Goal: Information Seeking & Learning: Understand process/instructions

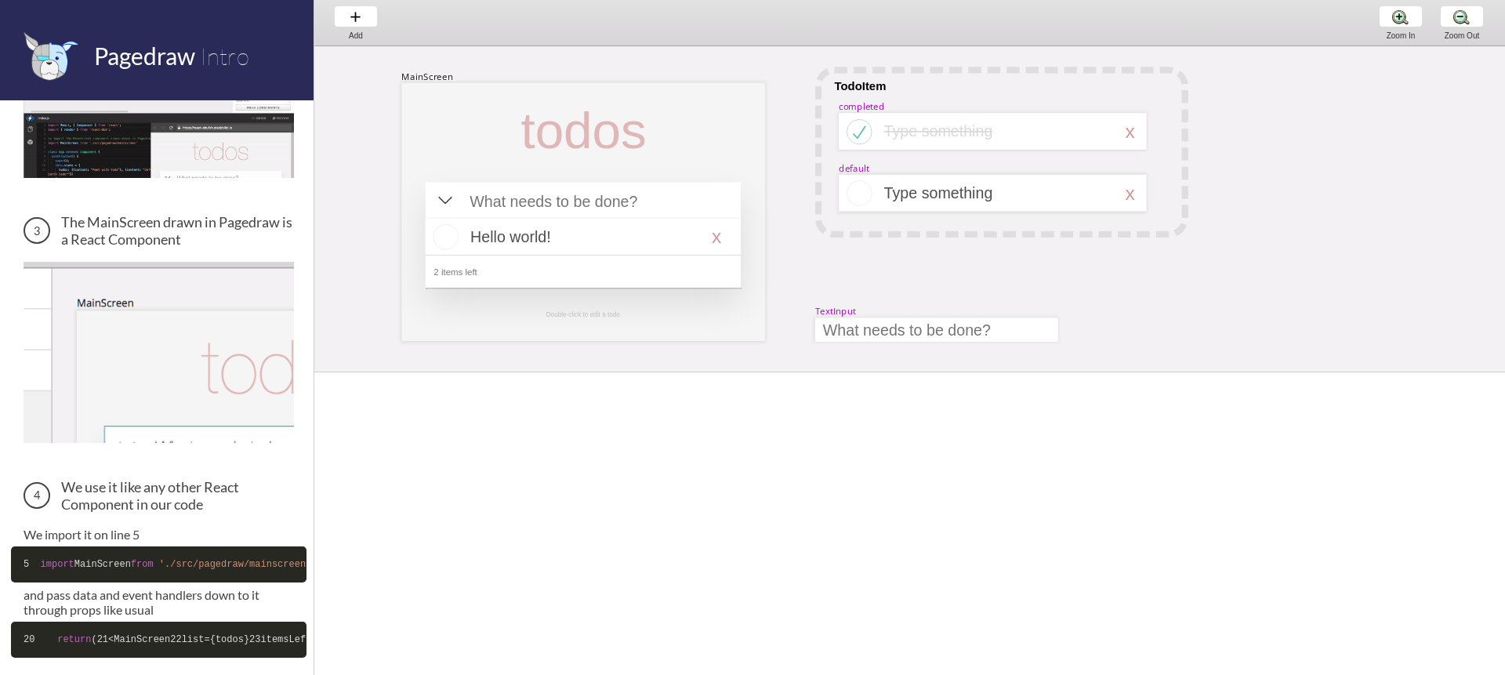
scroll to position [557, 0]
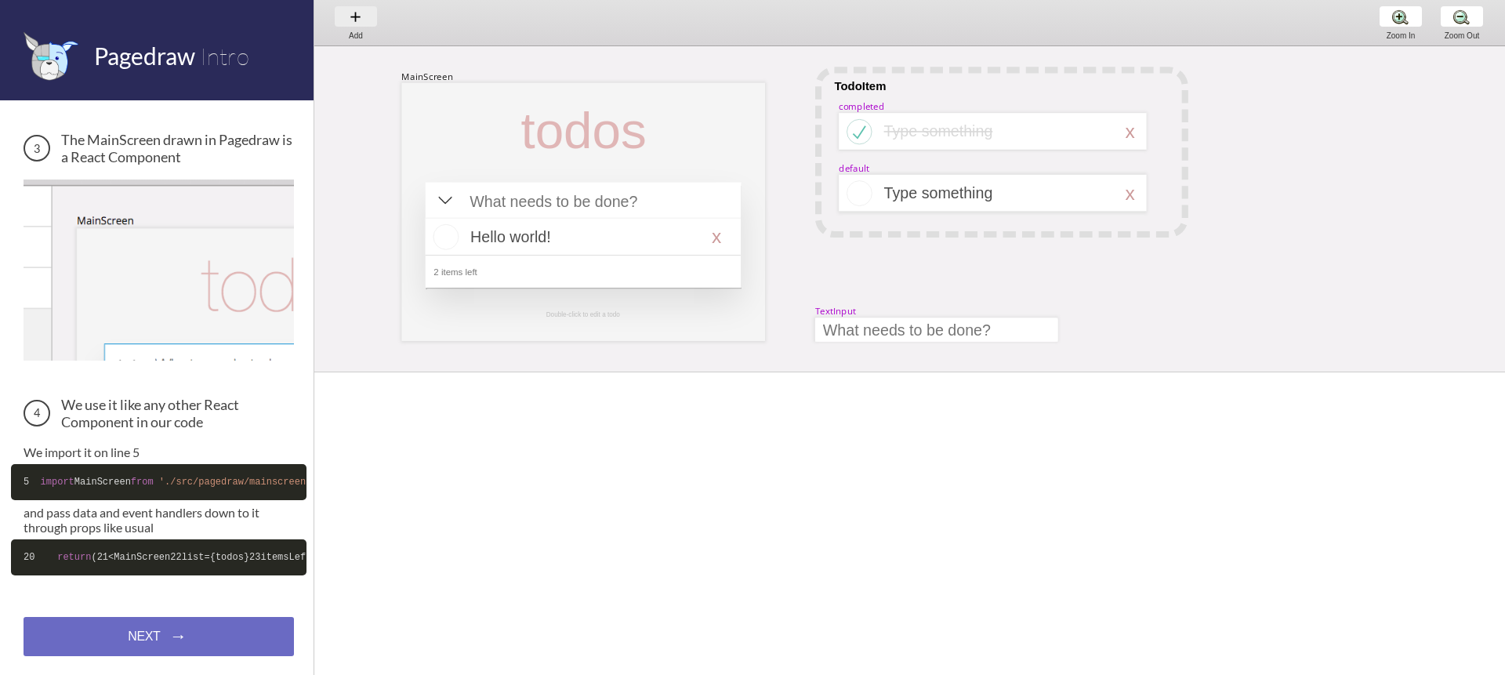
click at [349, 22] on div "Add Add Add" at bounding box center [356, 22] width 60 height 45
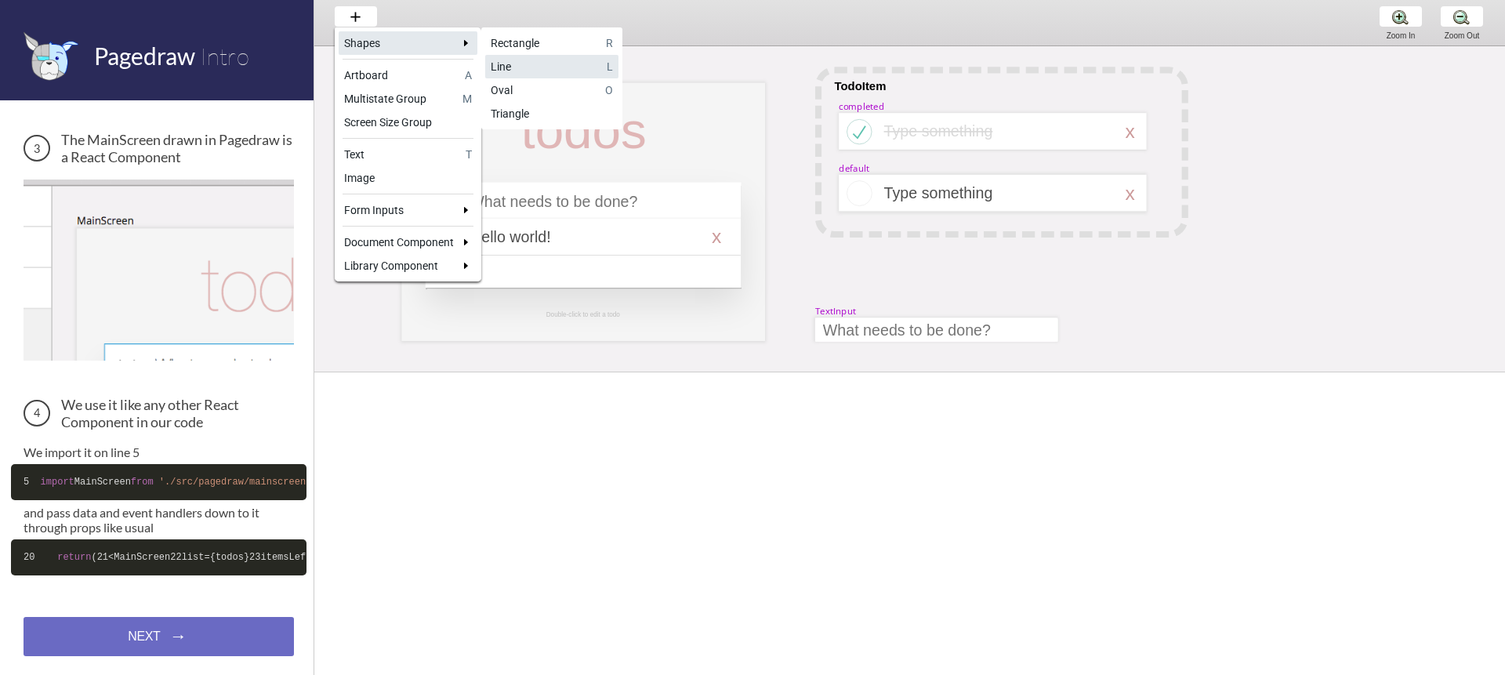
click at [544, 70] on div "Line" at bounding box center [546, 67] width 111 height 16
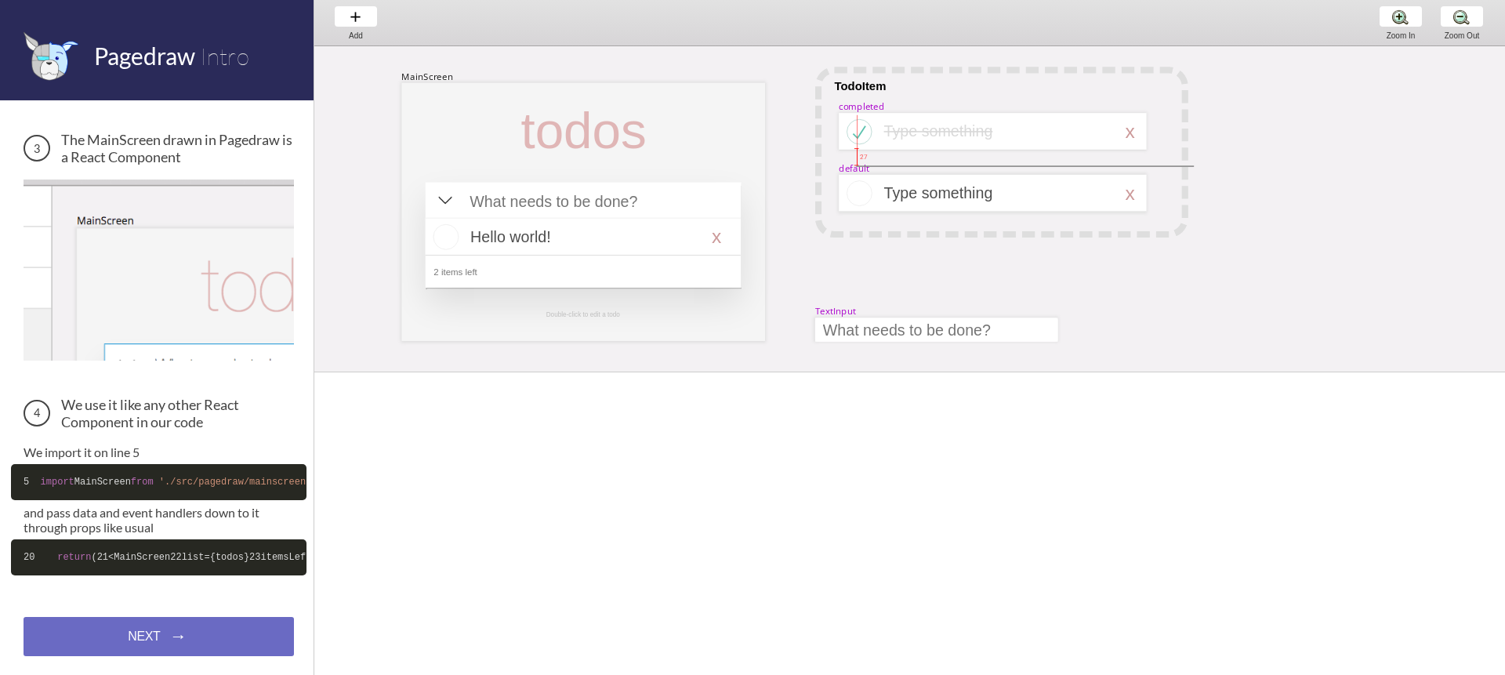
drag, startPoint x: 883, startPoint y: 165, endPoint x: 1196, endPoint y: 304, distance: 343.2
click at [1194, 307] on div "MainScreen todos Hello world! x 2 items left TodoItem completed Type something …" at bounding box center [1367, 470] width 2106 height 848
select select "6"
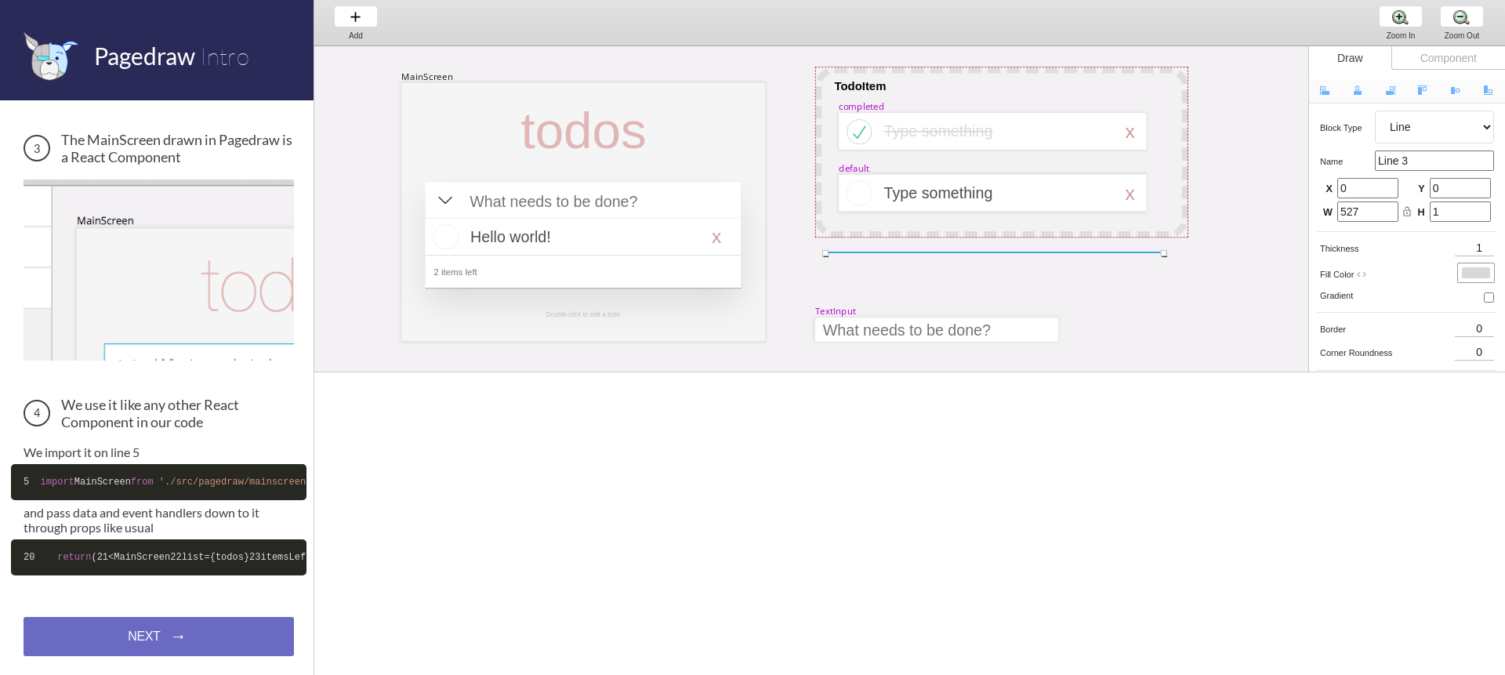
drag, startPoint x: 1161, startPoint y: 166, endPoint x: 1130, endPoint y: 253, distance: 92.2
click at [1130, 253] on div "MainScreen todos Hello world! x 2 items left TodoItem completed Type something …" at bounding box center [1367, 470] width 2106 height 848
drag, startPoint x: 1032, startPoint y: 261, endPoint x: 950, endPoint y: 317, distance: 99.4
click at [950, 317] on div "MainScreen todos Hello world! x 2 items left TodoItem completed Type something …" at bounding box center [1367, 470] width 2106 height 848
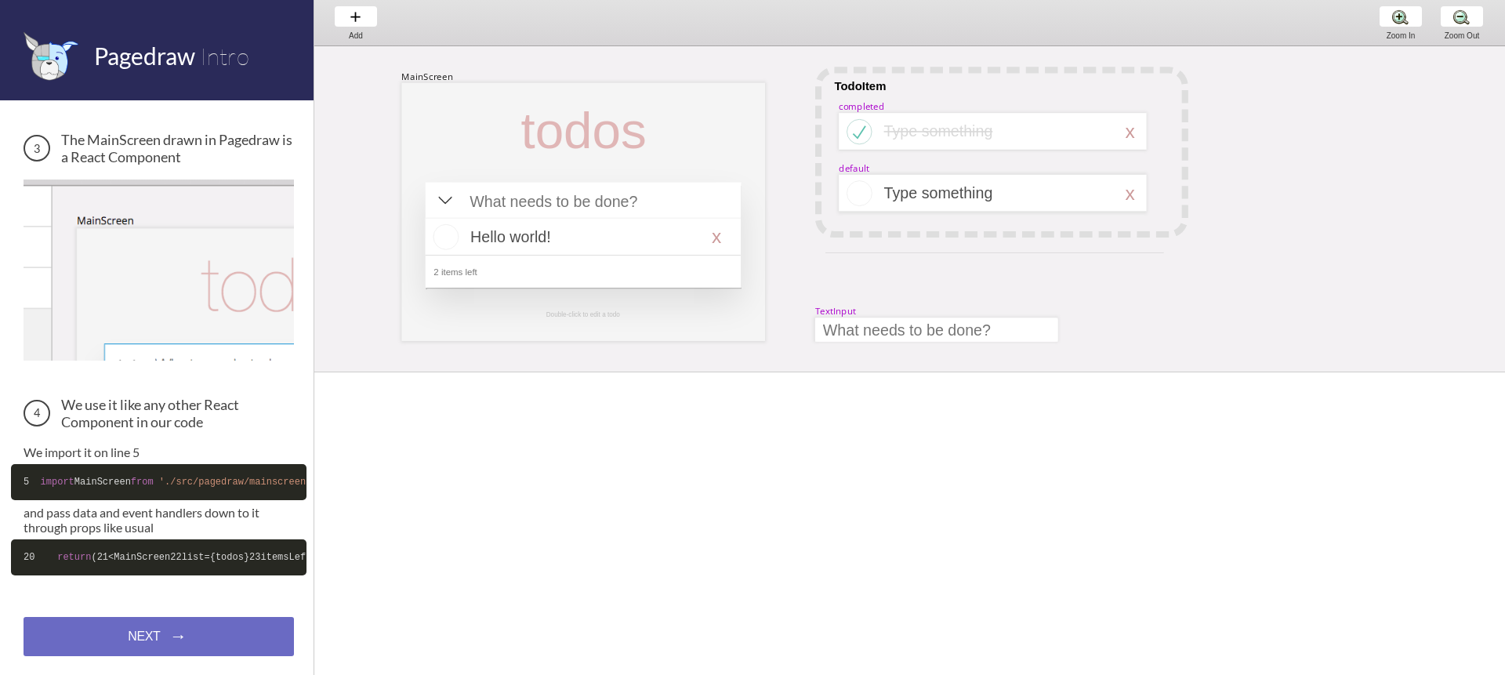
click at [906, 268] on div "MainScreen todos Hello world! x 2 items left TodoItem completed Type something …" at bounding box center [1367, 470] width 2106 height 848
click at [677, 163] on div at bounding box center [583, 212] width 364 height 258
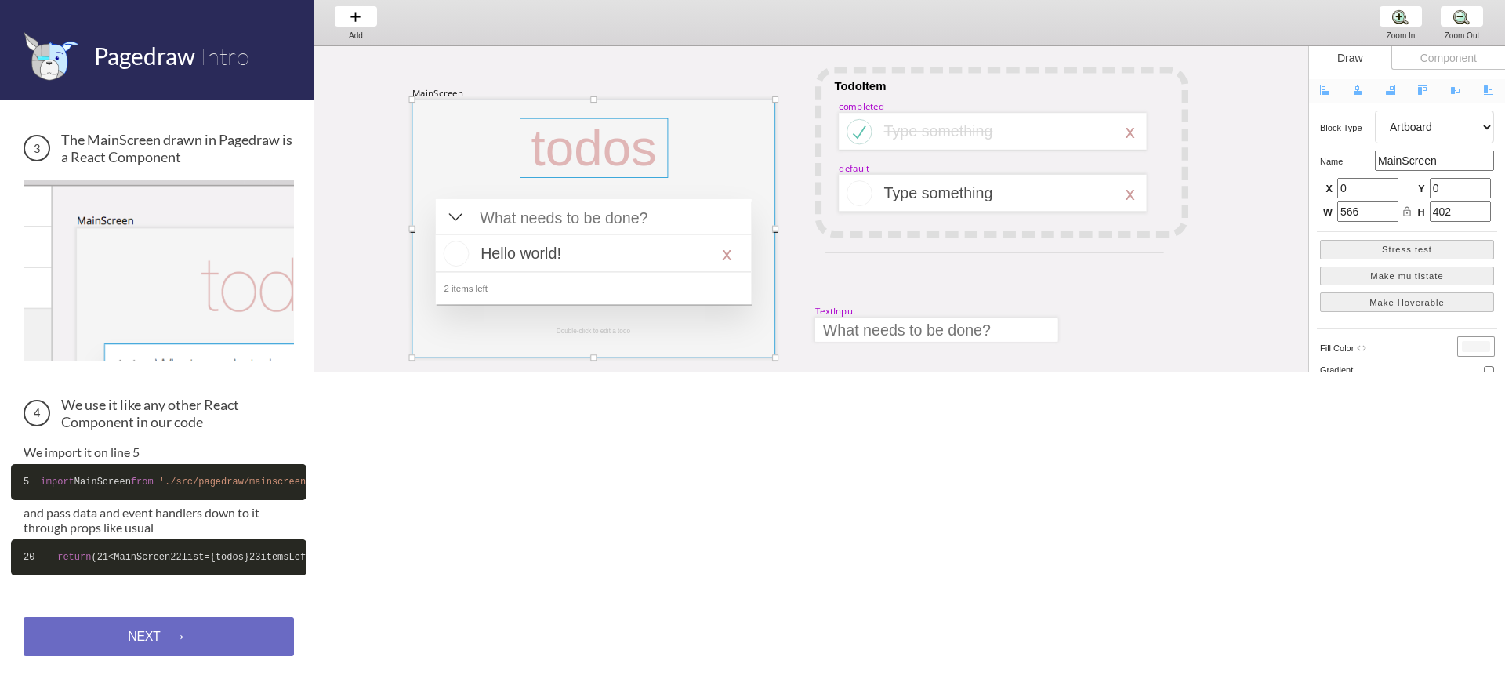
drag, startPoint x: 635, startPoint y: 162, endPoint x: 662, endPoint y: 169, distance: 28.3
click at [660, 175] on div at bounding box center [594, 148] width 148 height 60
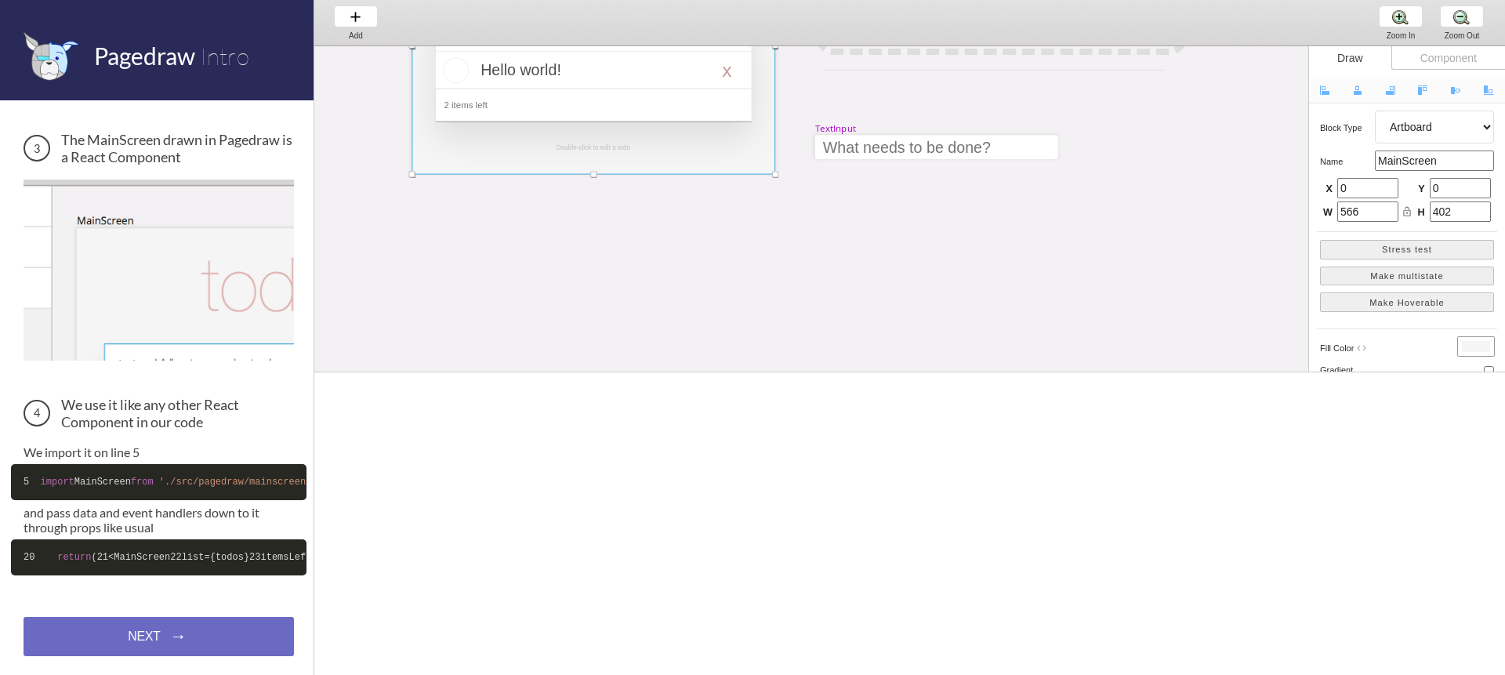
scroll to position [229, 0]
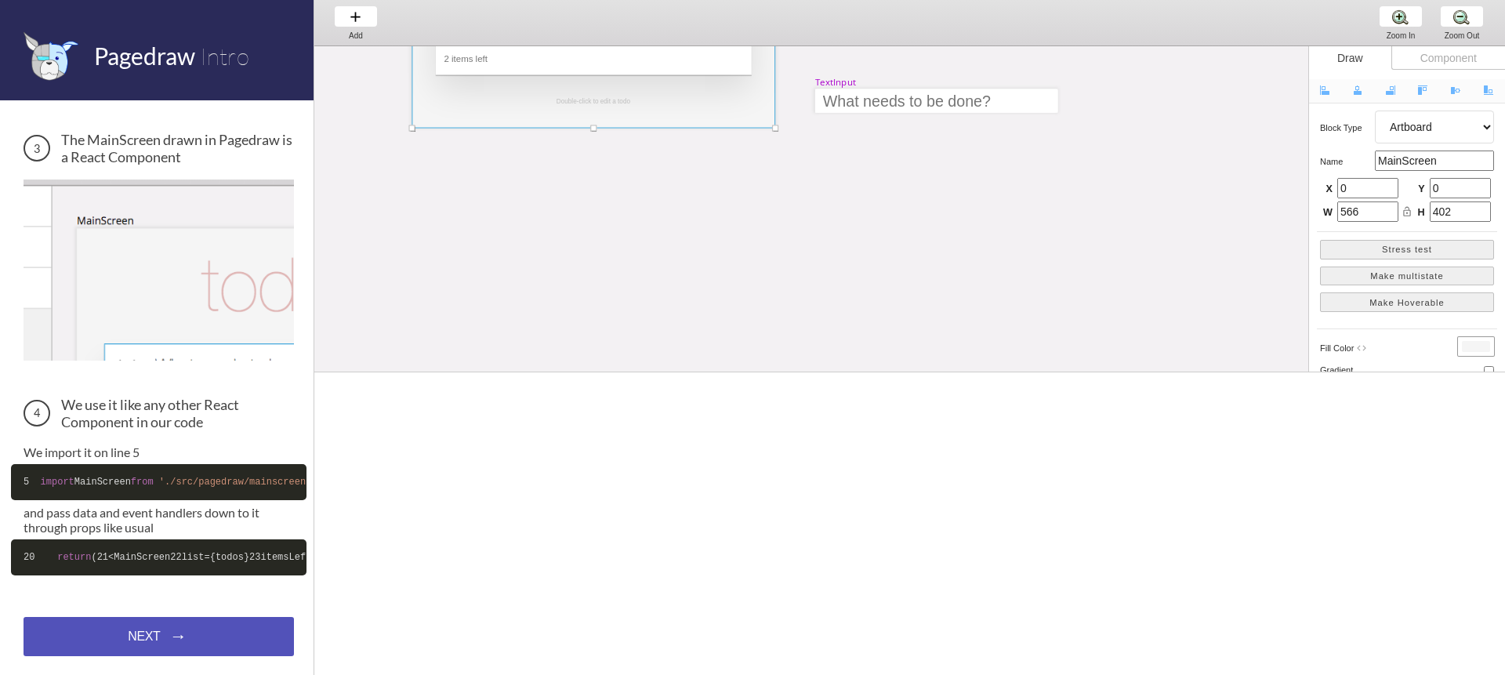
click at [191, 640] on div "NEXT → NEXT → NEXT →" at bounding box center [159, 636] width 270 height 39
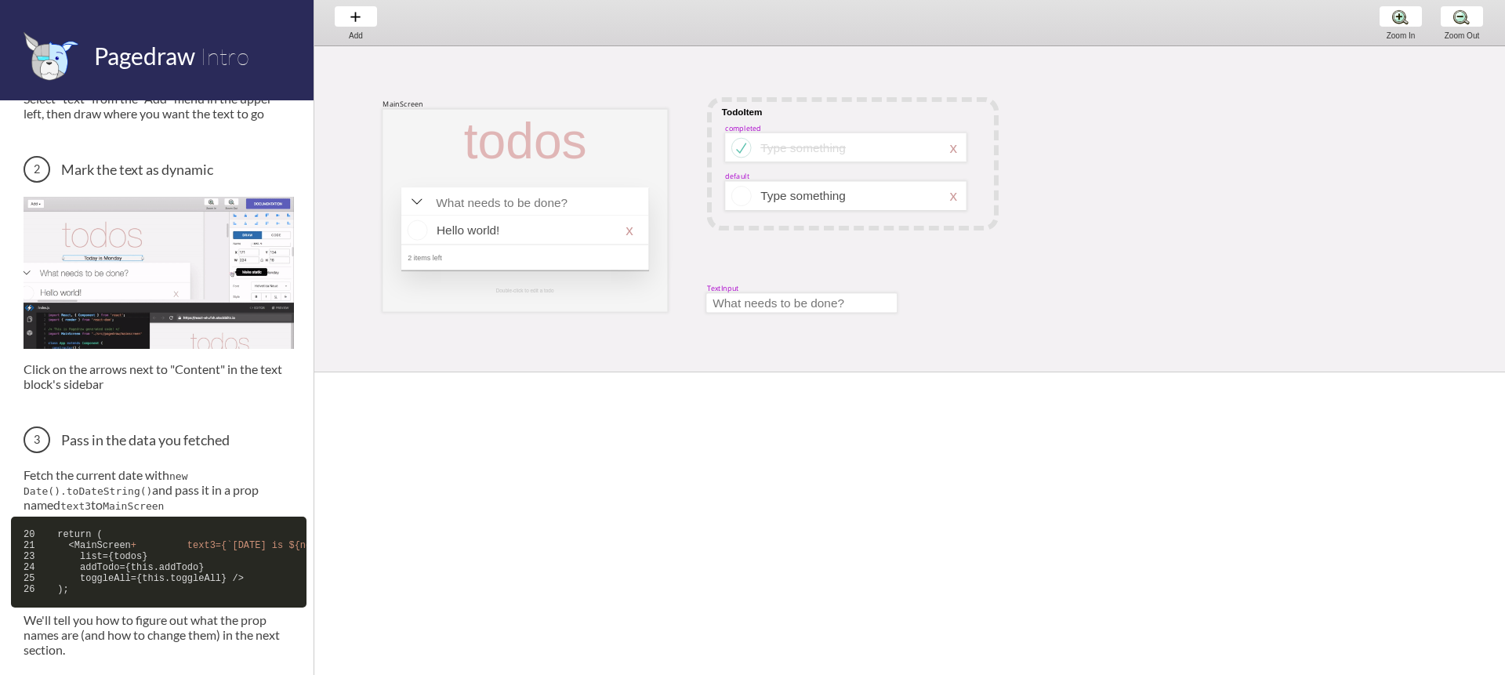
scroll to position [402, 0]
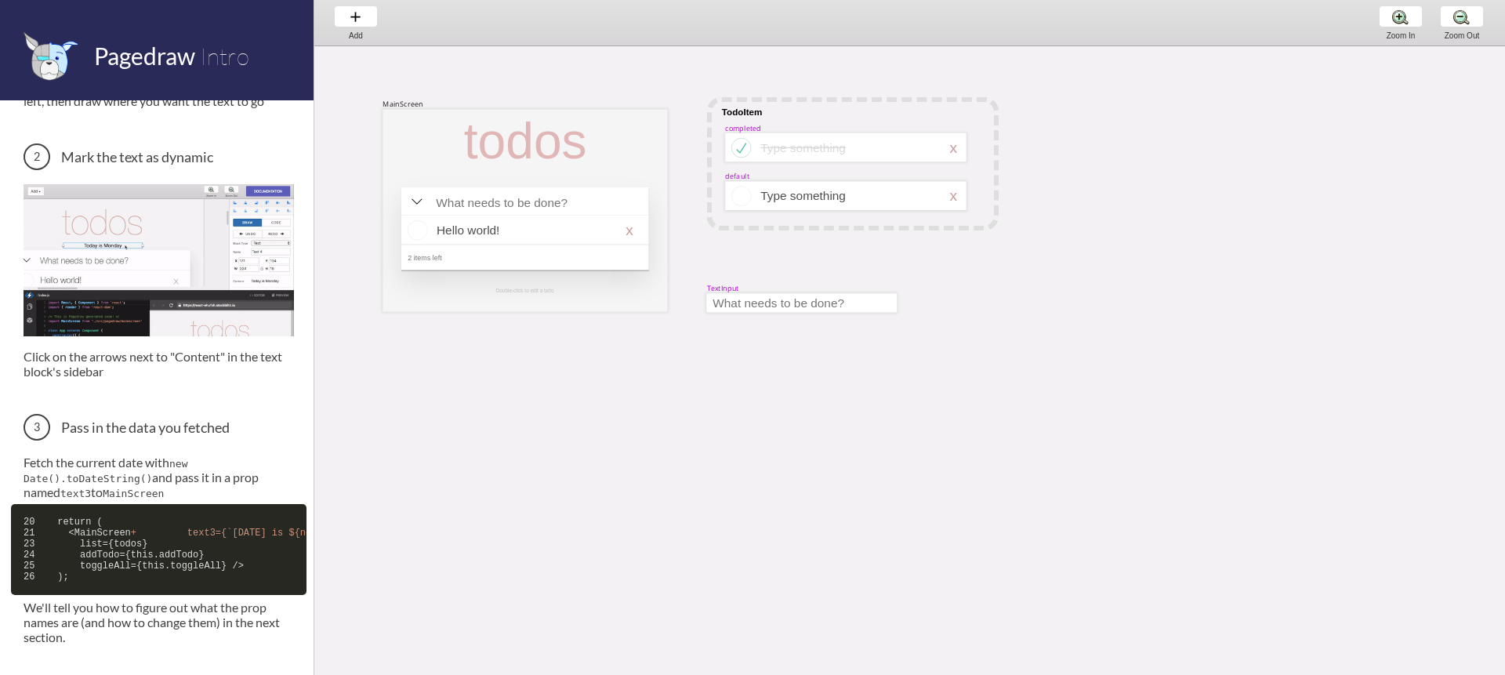
drag, startPoint x: 880, startPoint y: 370, endPoint x: 952, endPoint y: 681, distance: 319.5
click at [952, 0] on html "Pagedraw Intro Data Binding We're going to add [DATE] date to our todo list app…" at bounding box center [752, 0] width 1505 height 0
click at [880, 269] on div "MainScreen todos Hello world! x 2 items left Double-click to edit a todo TodoIt…" at bounding box center [1139, 384] width 1650 height 724
select select "9"
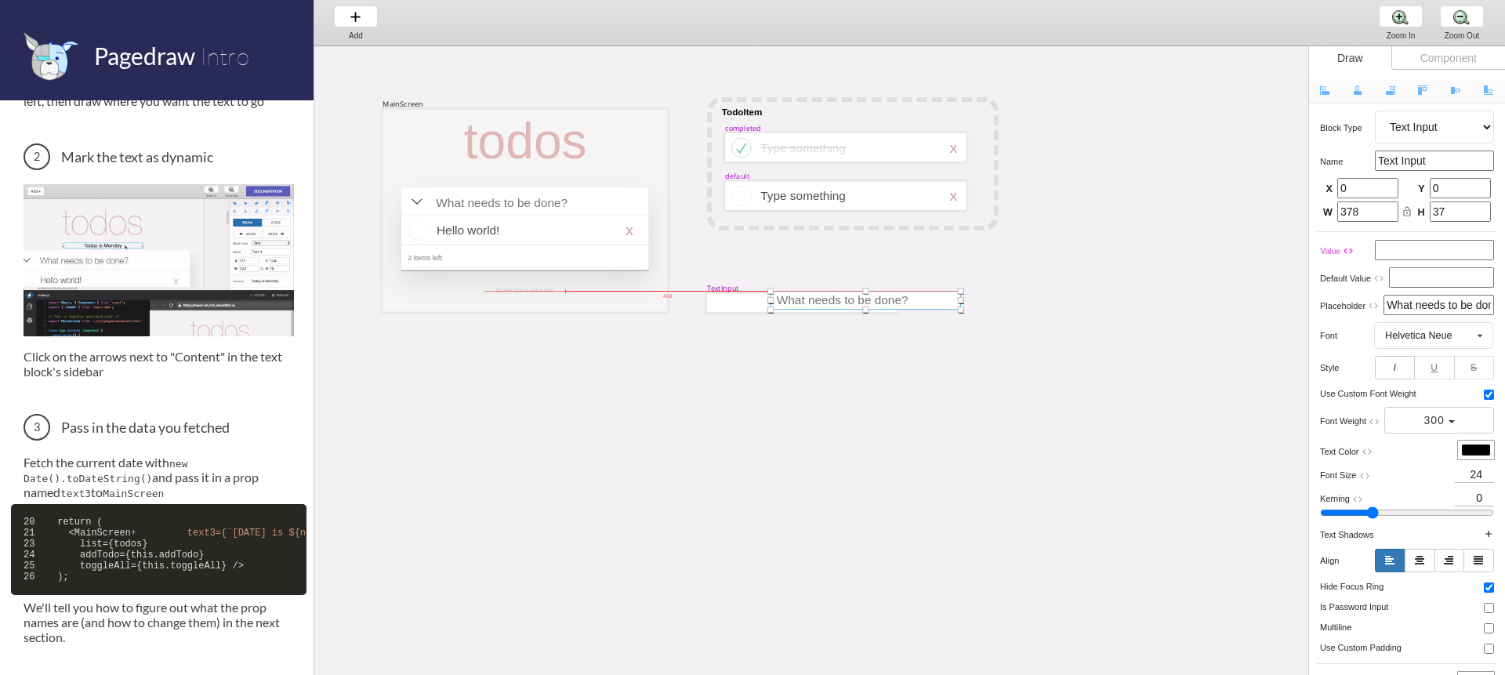
drag, startPoint x: 812, startPoint y: 295, endPoint x: 858, endPoint y: 297, distance: 46.3
click at [858, 297] on div at bounding box center [866, 300] width 190 height 19
drag, startPoint x: 813, startPoint y: 281, endPoint x: 530, endPoint y: 372, distance: 297.0
click at [446, 349] on div "MainScreen todos Hello world! x 2 items left Double-click to edit a todo TodoIt…" at bounding box center [1139, 416] width 1650 height 788
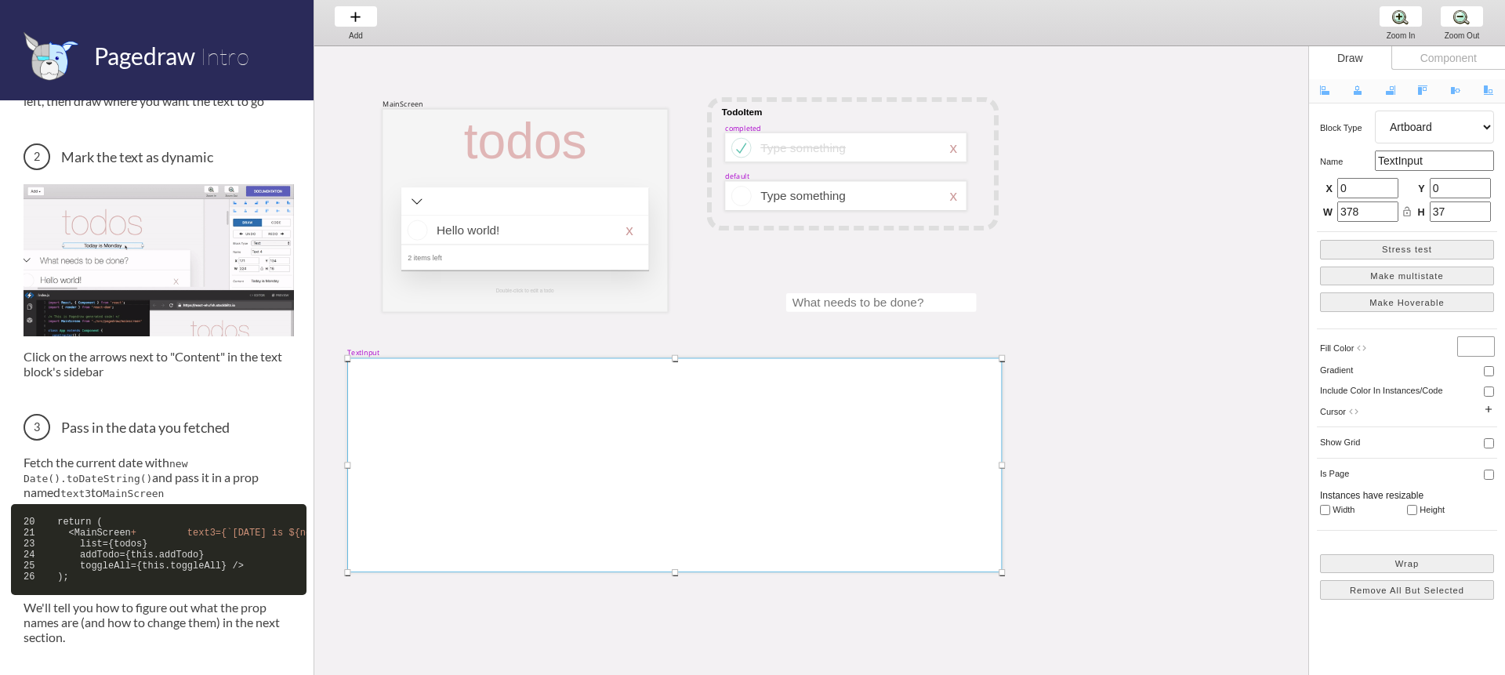
drag, startPoint x: 539, startPoint y: 376, endPoint x: 896, endPoint y: 515, distance: 383.7
click at [1003, 571] on div at bounding box center [1002, 572] width 6 height 6
type input "1299"
type input "425"
drag, startPoint x: 824, startPoint y: 476, endPoint x: 859, endPoint y: 462, distance: 38.0
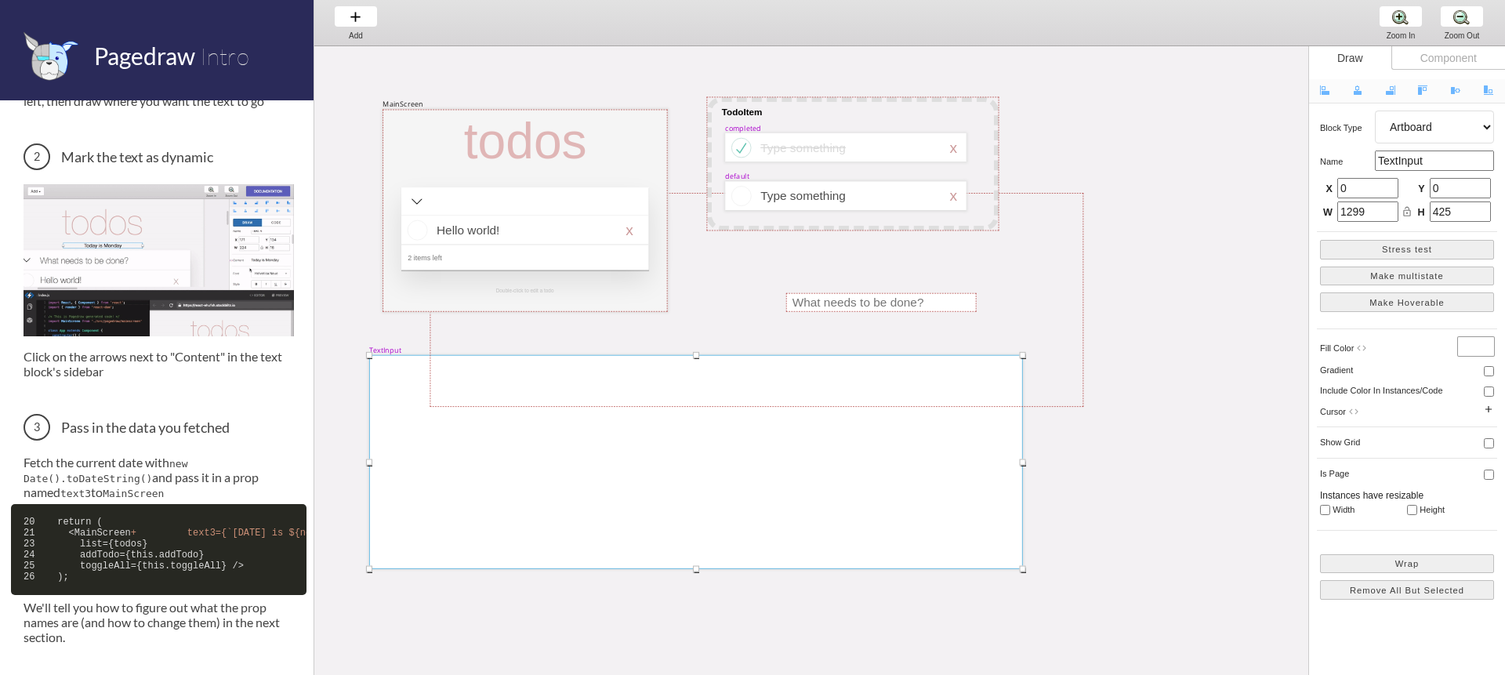
click at [847, 473] on div at bounding box center [696, 462] width 654 height 214
drag, startPoint x: 930, startPoint y: 288, endPoint x: 871, endPoint y: 449, distance: 171.1
click at [871, 449] on div at bounding box center [699, 461] width 654 height 214
select select "15"
